Goal: Task Accomplishment & Management: Manage account settings

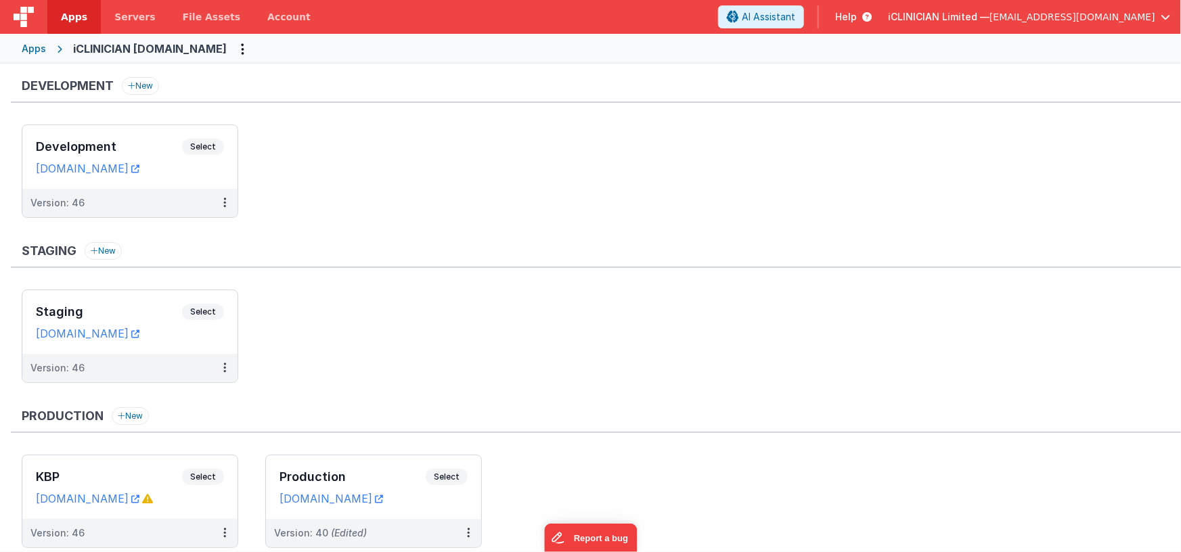
scroll to position [44, 0]
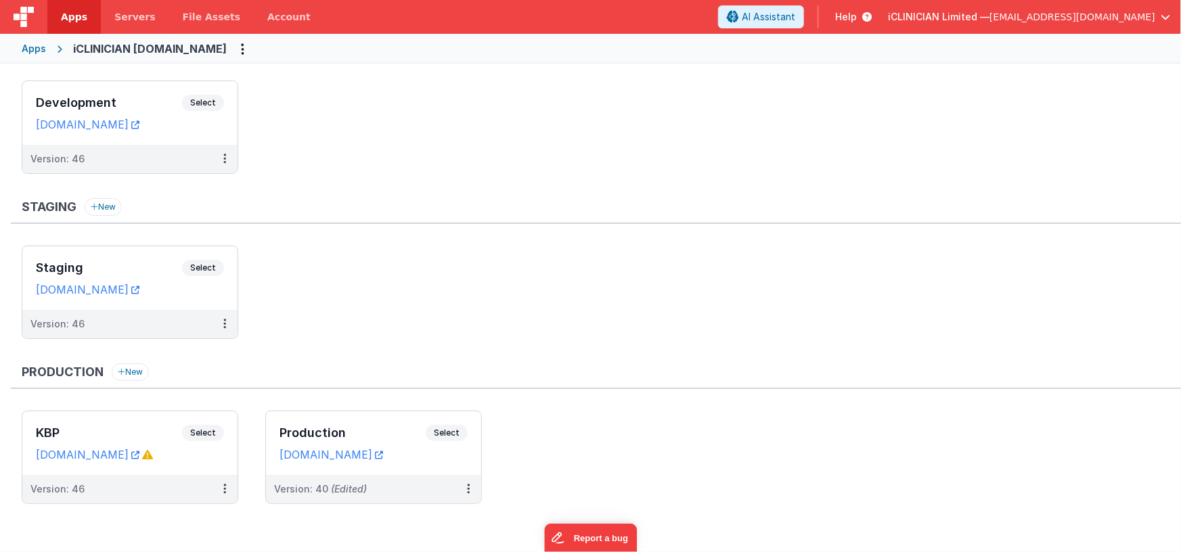
click at [41, 51] on div "Apps" at bounding box center [34, 49] width 24 height 14
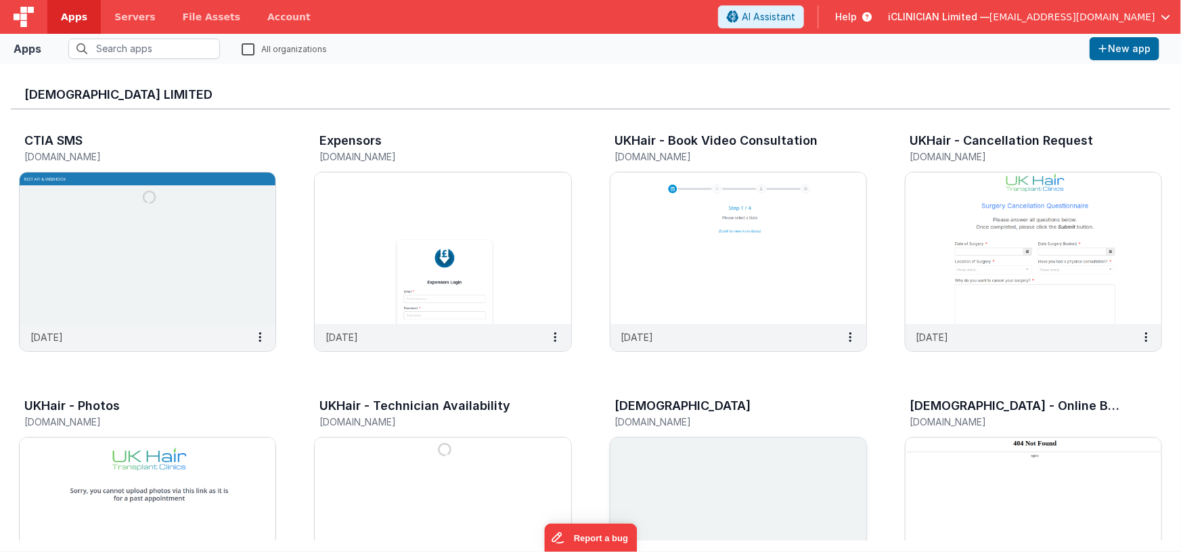
click at [702, 466] on img at bounding box center [739, 514] width 256 height 152
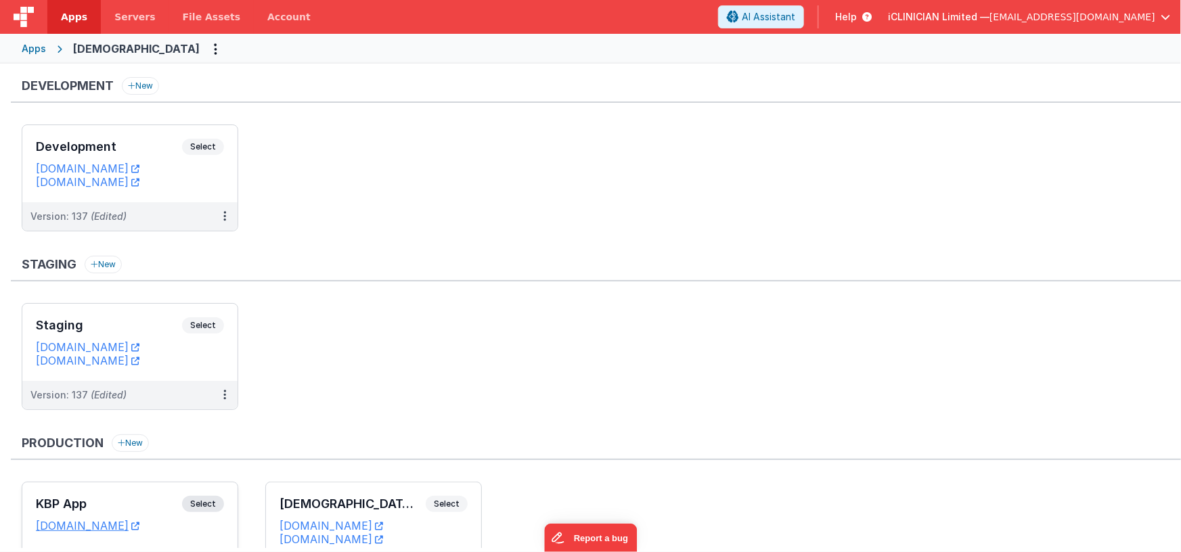
click at [149, 488] on div "KBP App Select URLs [DOMAIN_NAME]" at bounding box center [129, 528] width 215 height 91
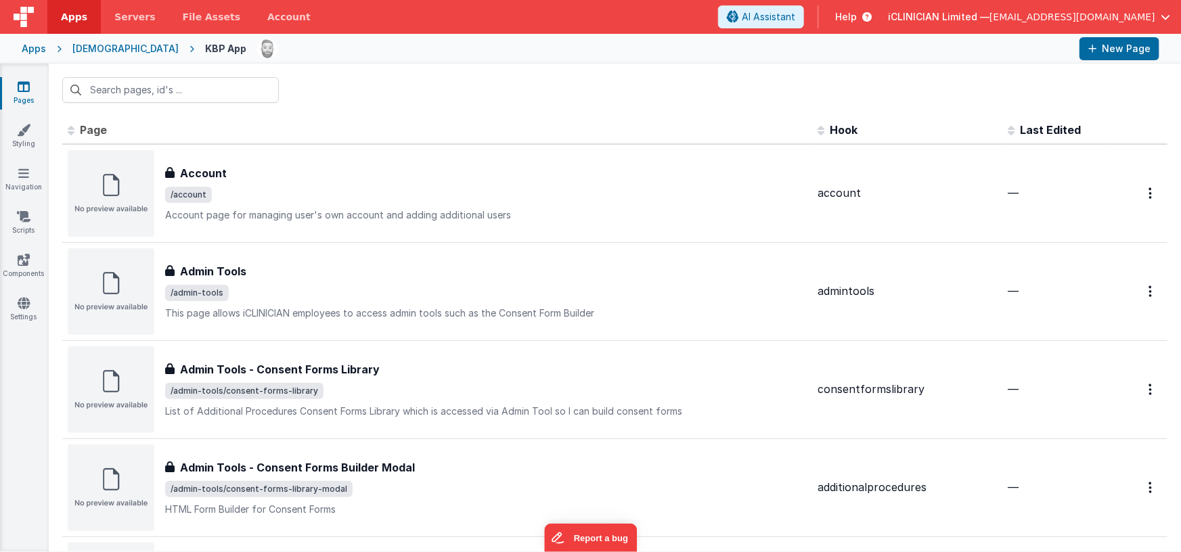
click at [108, 50] on div "[DEMOGRAPHIC_DATA]" at bounding box center [125, 49] width 106 height 14
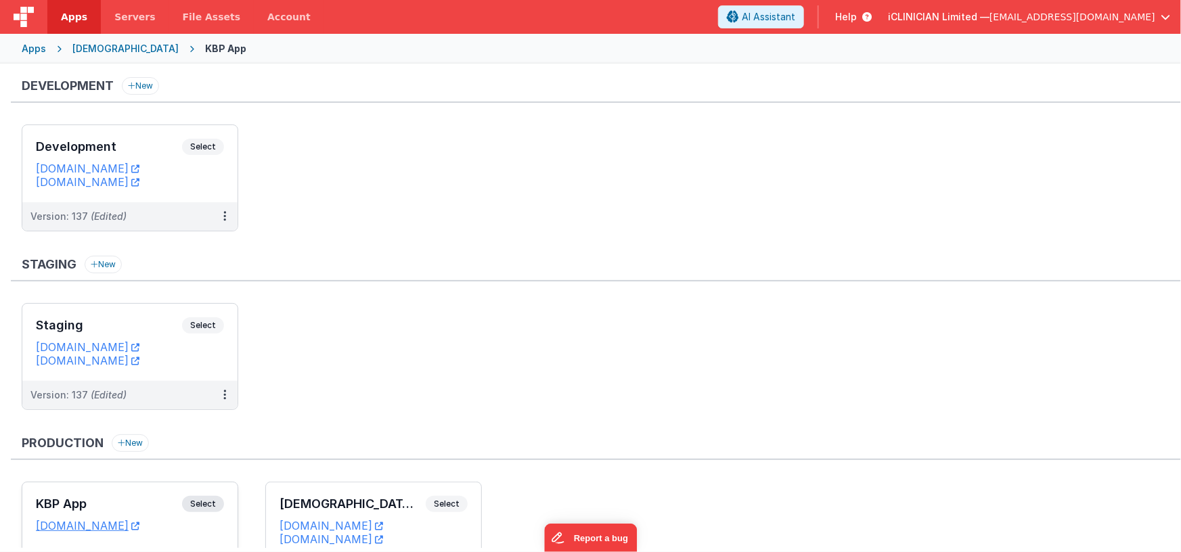
scroll to position [98, 0]
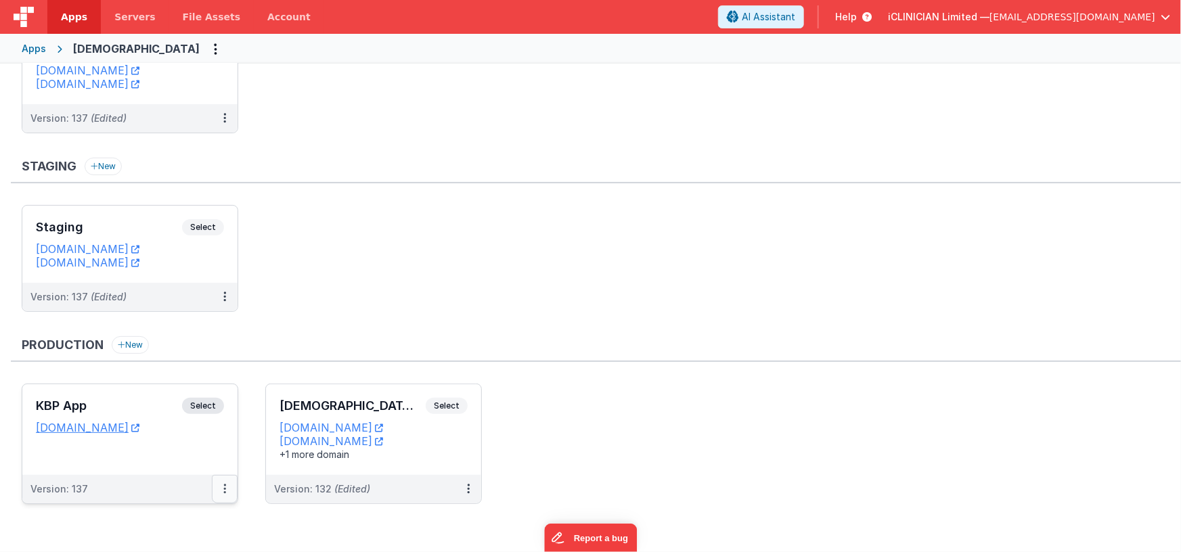
click at [225, 489] on icon at bounding box center [224, 489] width 3 height 1
click at [184, 391] on link "Edit" at bounding box center [177, 390] width 119 height 24
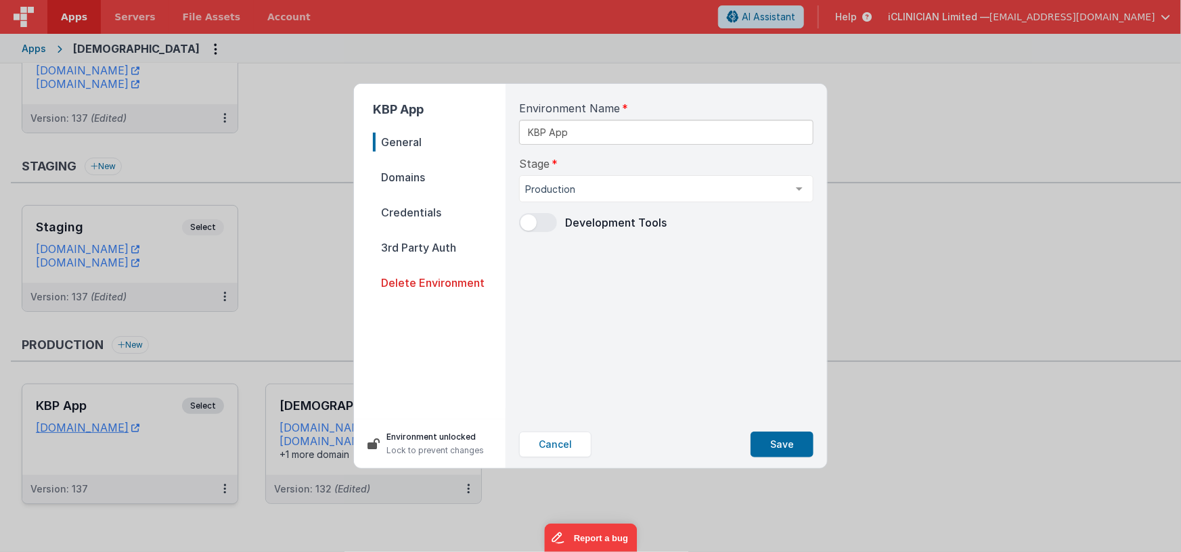
click at [392, 175] on span "Domains" at bounding box center [439, 177] width 133 height 19
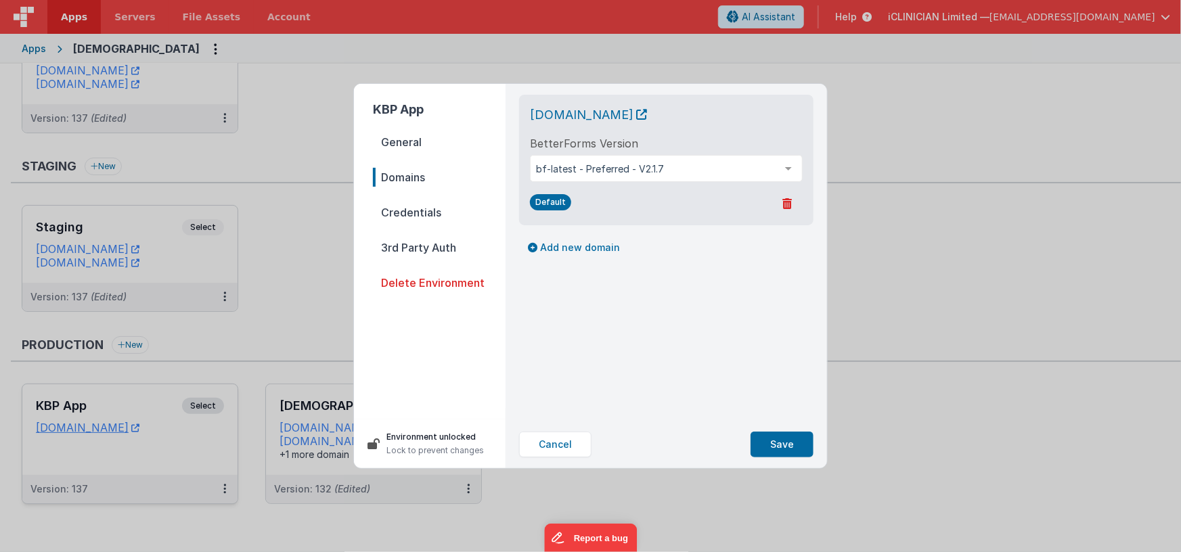
click at [401, 214] on span "Credentials" at bounding box center [439, 212] width 133 height 19
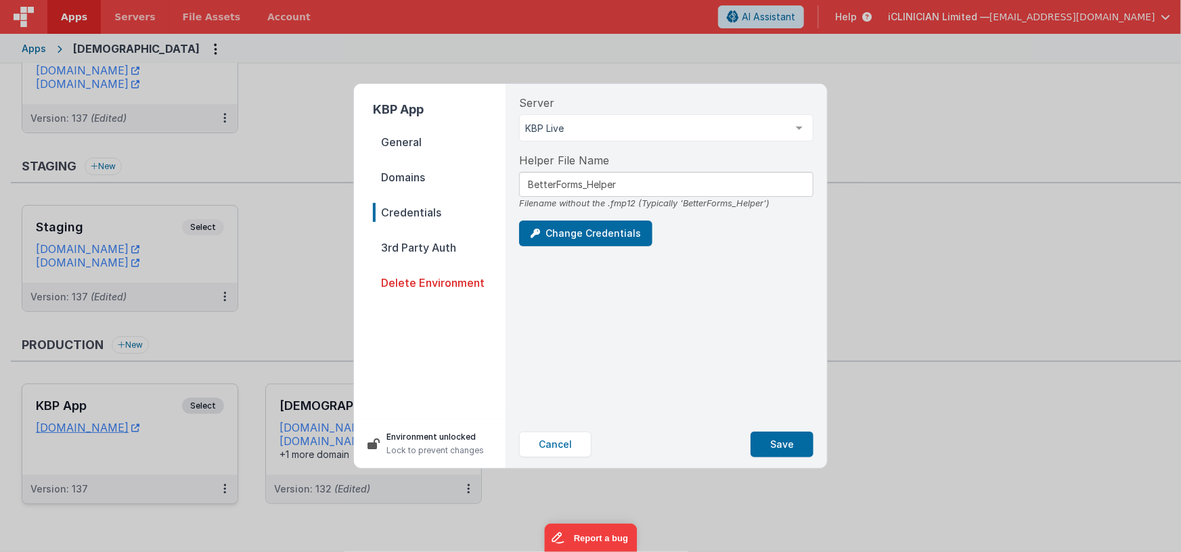
click at [404, 244] on span "3rd Party Auth" at bounding box center [439, 247] width 133 height 19
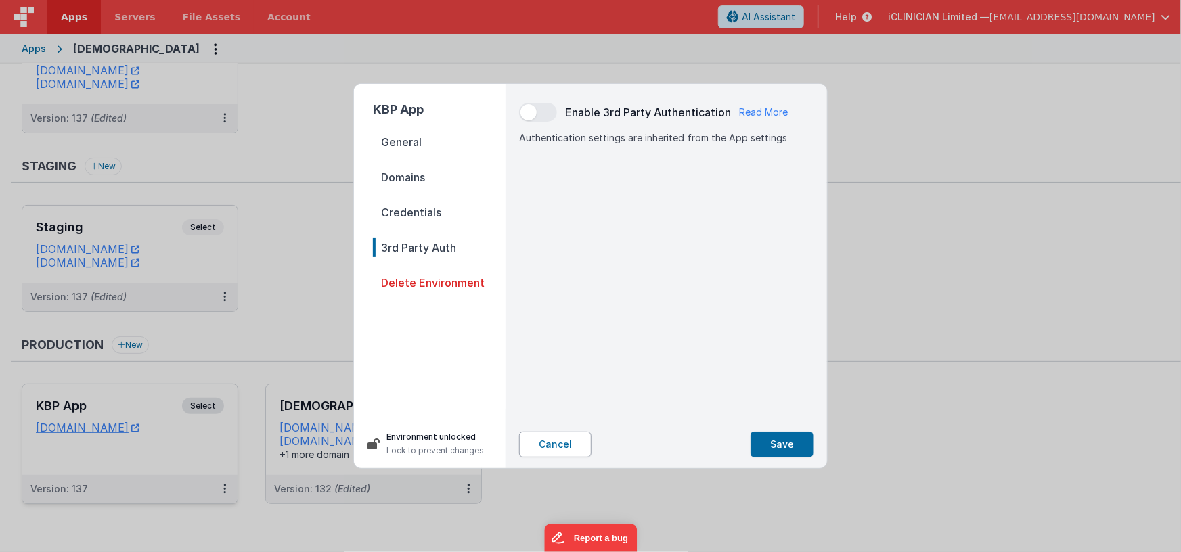
click at [568, 445] on button "Cancel" at bounding box center [555, 445] width 72 height 26
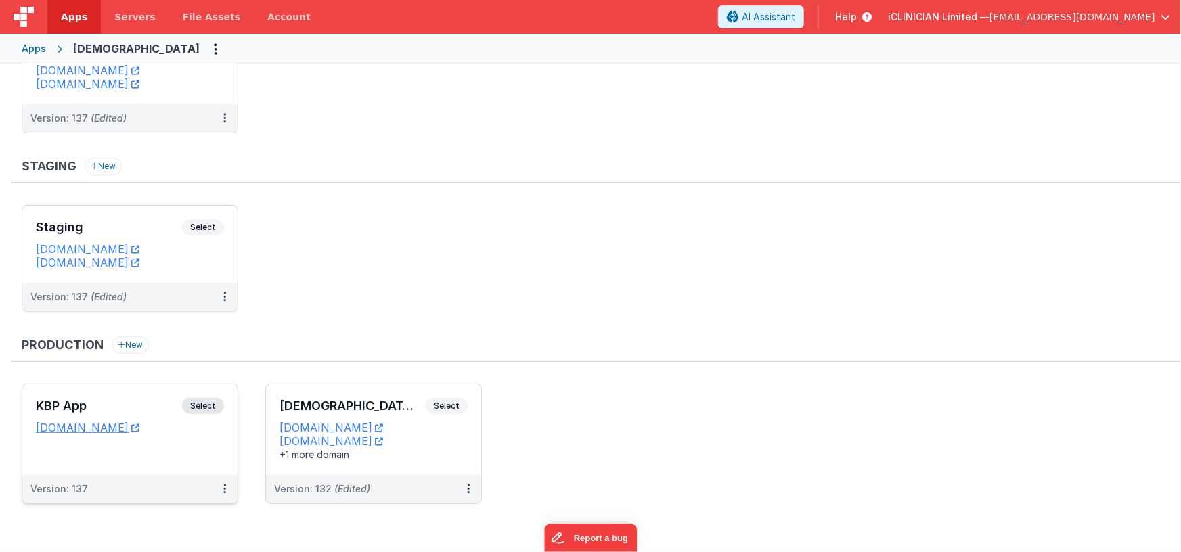
click at [135, 409] on h3 "KBP App" at bounding box center [109, 406] width 146 height 14
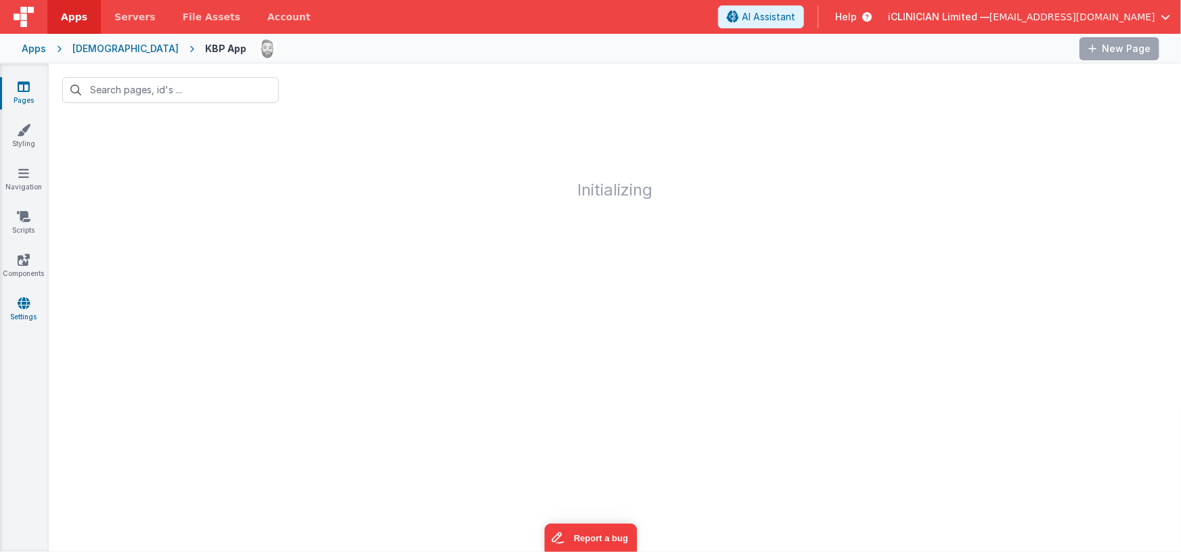
click at [21, 303] on icon at bounding box center [24, 304] width 12 height 14
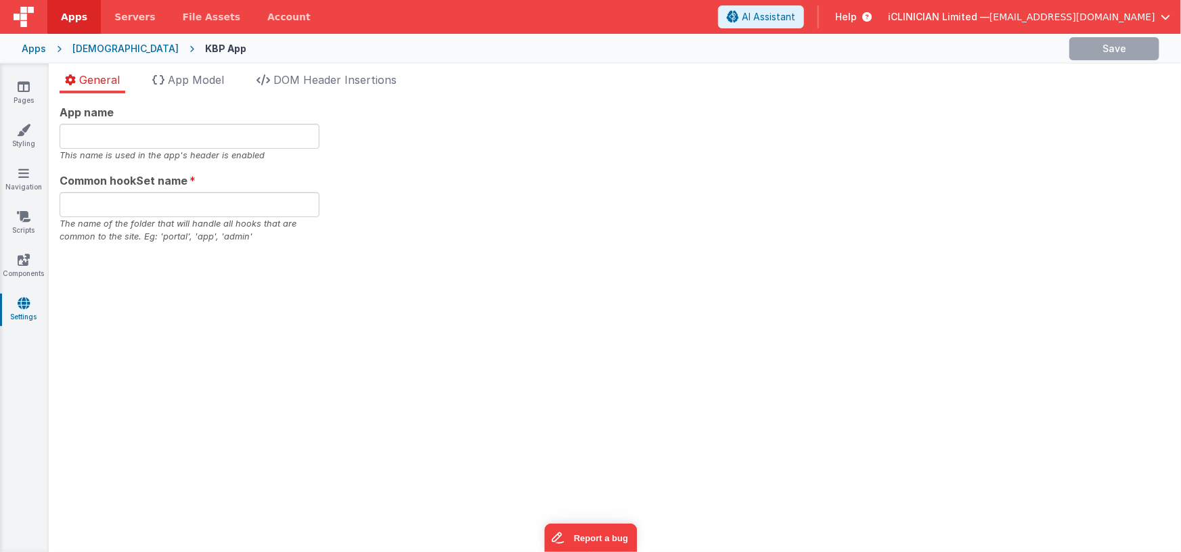
type input "[DEMOGRAPHIC_DATA]"
type input "iclinician"
click at [1149, 47] on icon "Options" at bounding box center [1153, 49] width 14 height 28
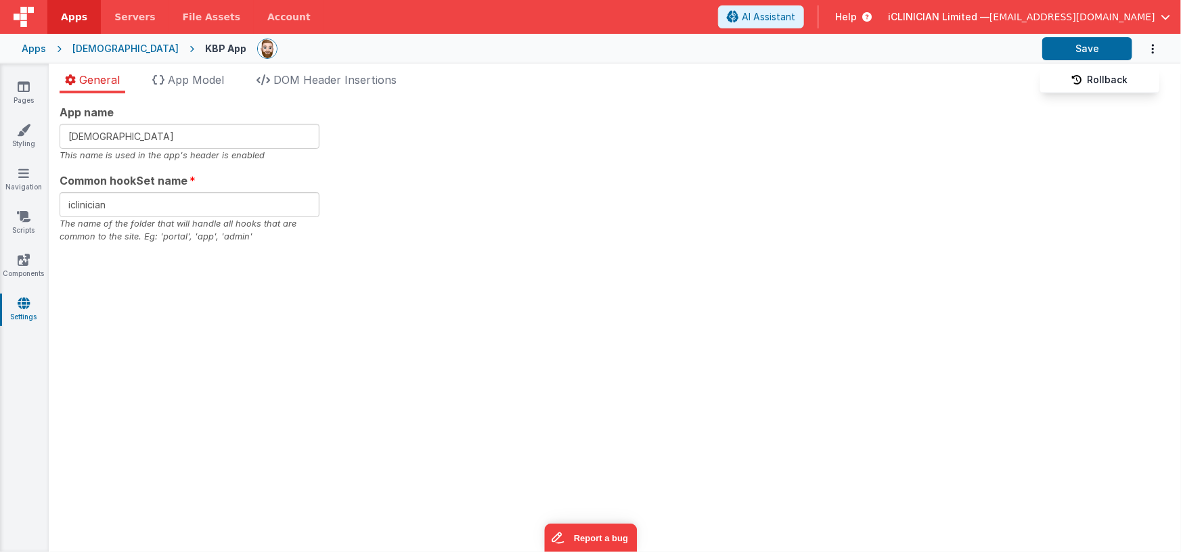
click at [19, 86] on button at bounding box center [590, 276] width 1181 height 552
click at [24, 87] on icon at bounding box center [24, 87] width 12 height 14
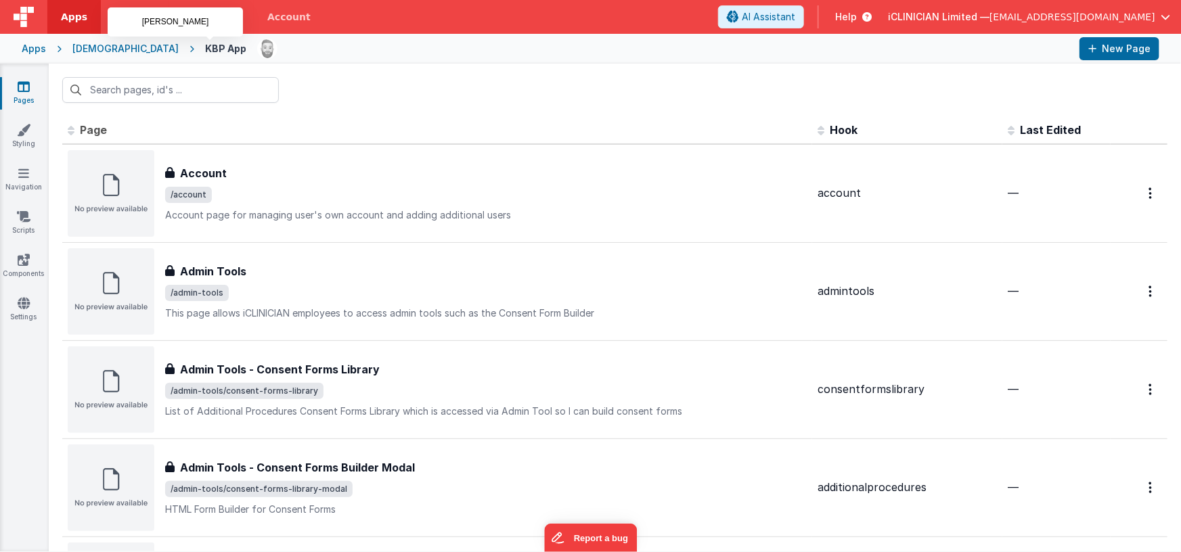
click at [258, 48] on img at bounding box center [267, 48] width 19 height 19
